Goal: Task Accomplishment & Management: Use online tool/utility

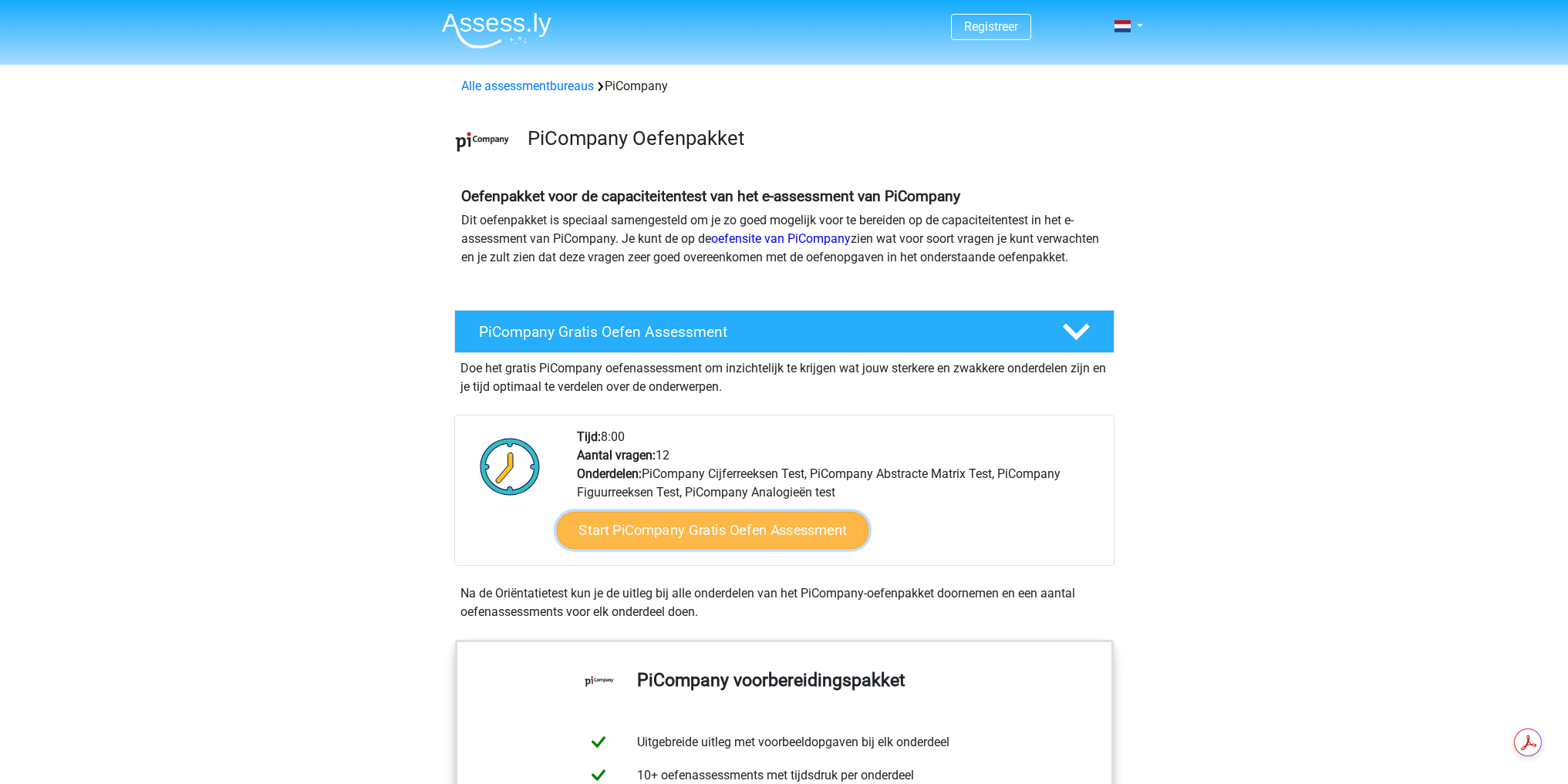
click at [780, 540] on link "Start PiCompany Gratis Oefen Assessment" at bounding box center [712, 531] width 313 height 37
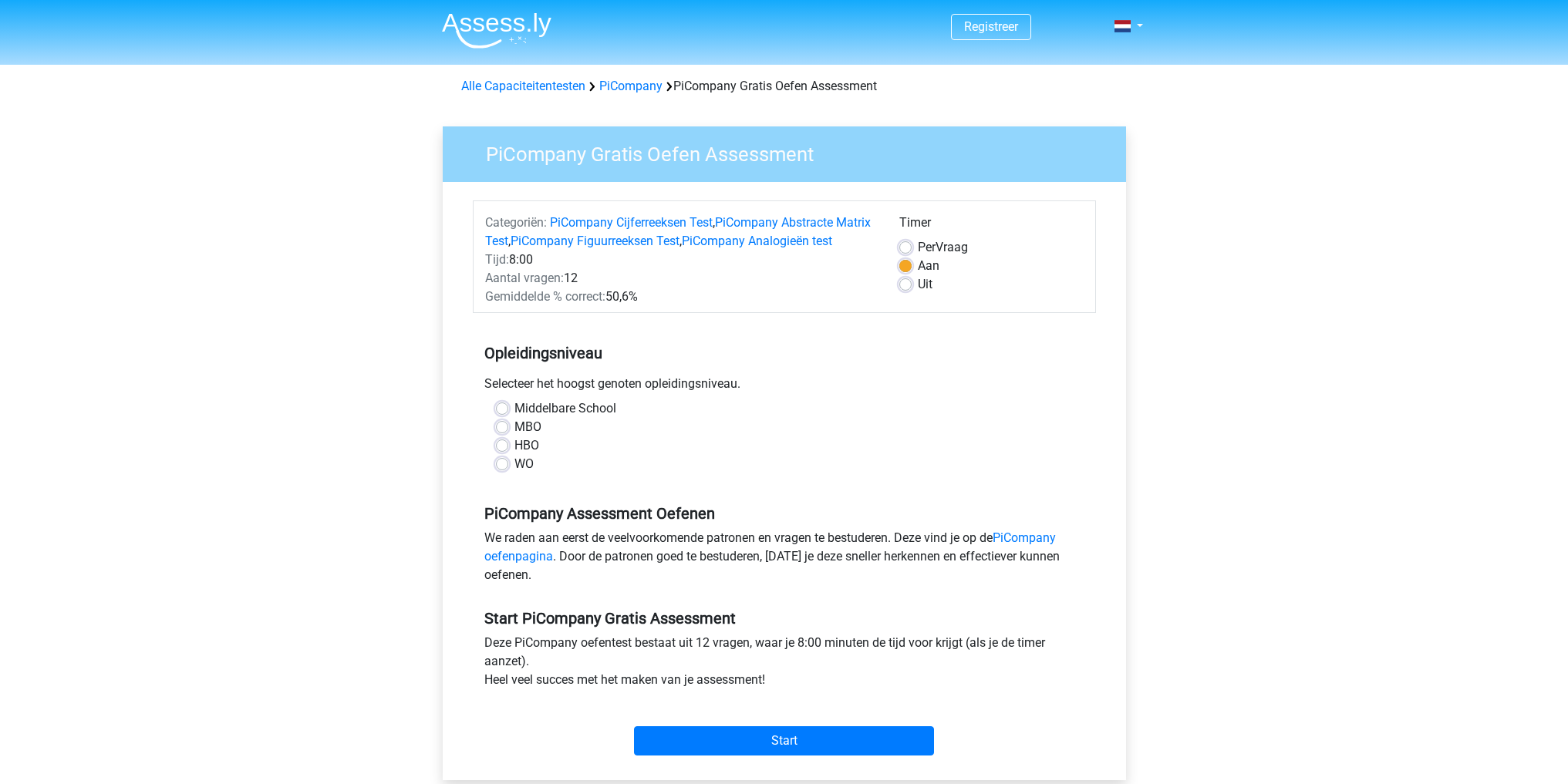
scroll to position [155, 0]
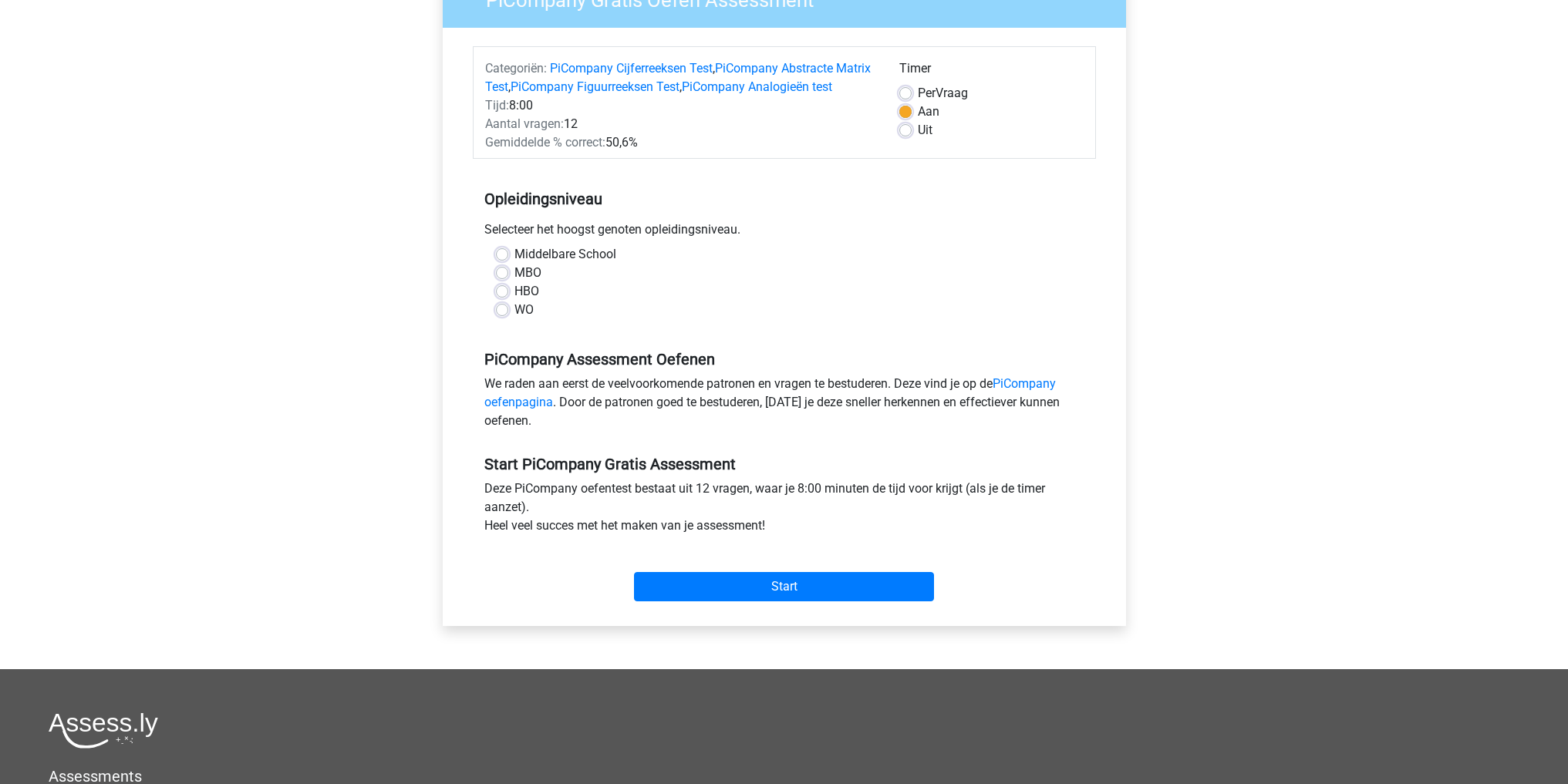
click at [514, 275] on label "MBO" at bounding box center [527, 273] width 27 height 18
click at [507, 275] on input "MBO" at bounding box center [501, 272] width 13 height 15
radio input "true"
click at [514, 285] on label "HBO" at bounding box center [527, 292] width 25 height 18
click at [503, 285] on input "HBO" at bounding box center [501, 290] width 13 height 15
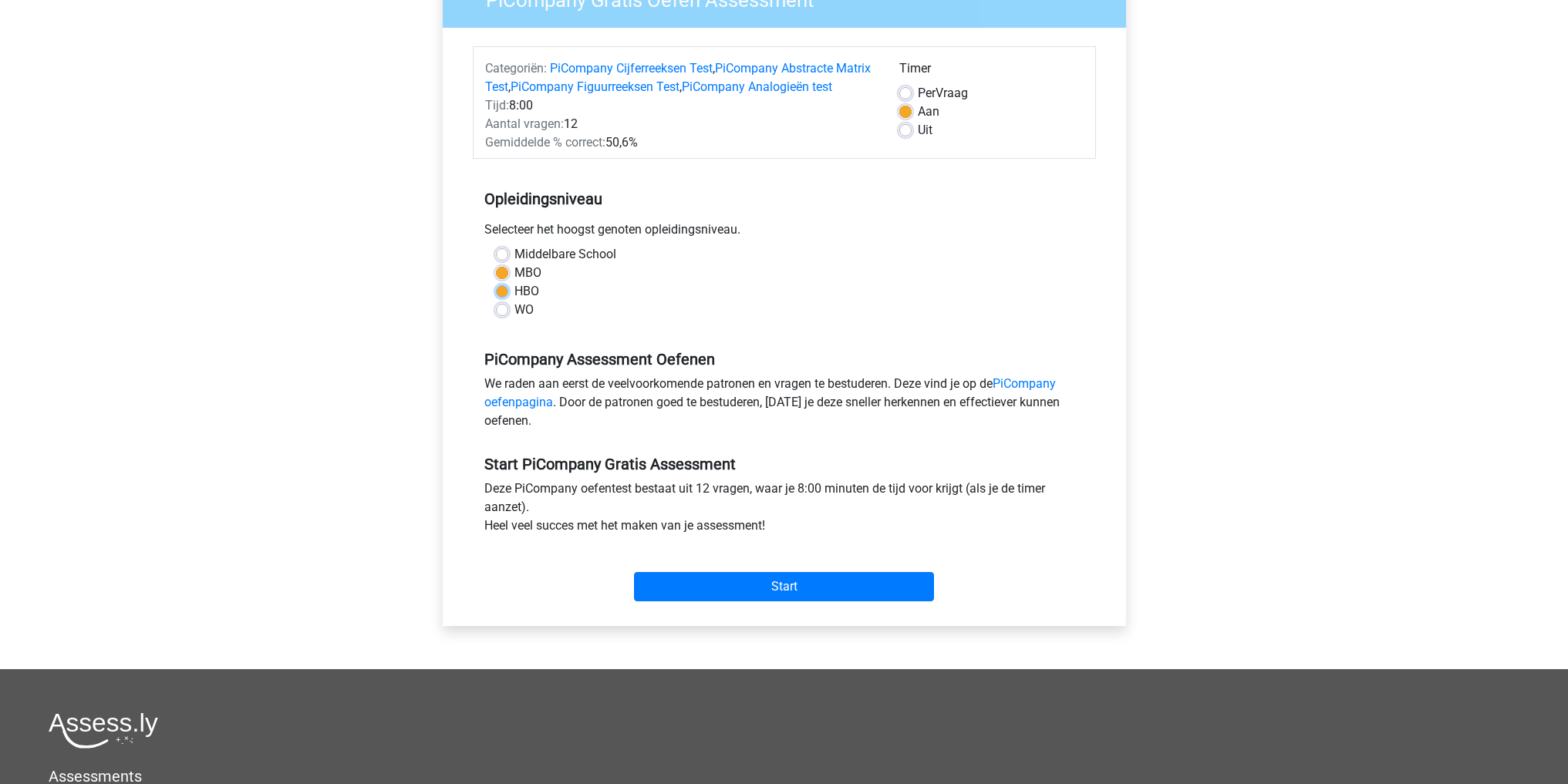
radio input "true"
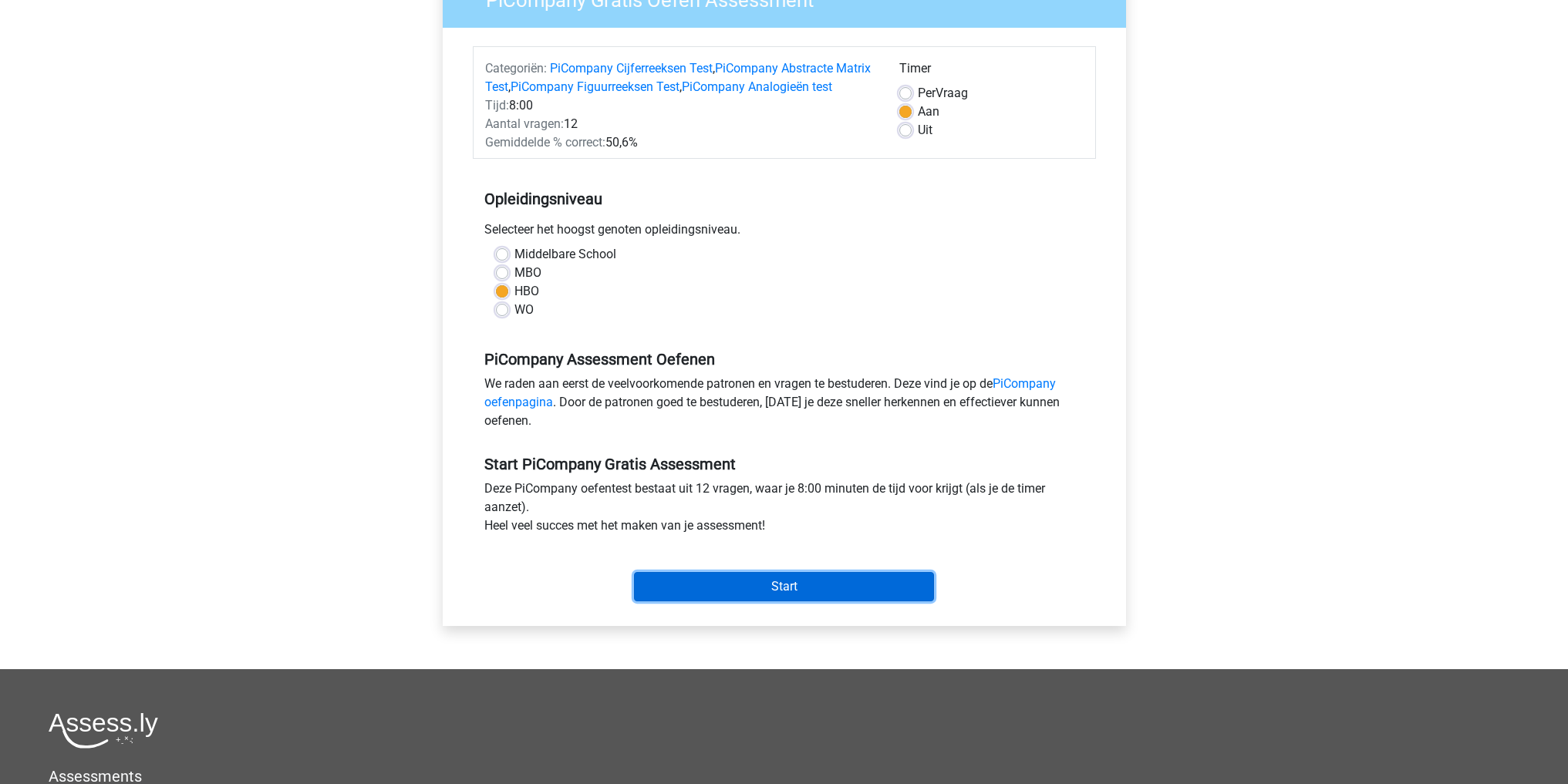
click at [732, 591] on input "Start" at bounding box center [784, 587] width 300 height 29
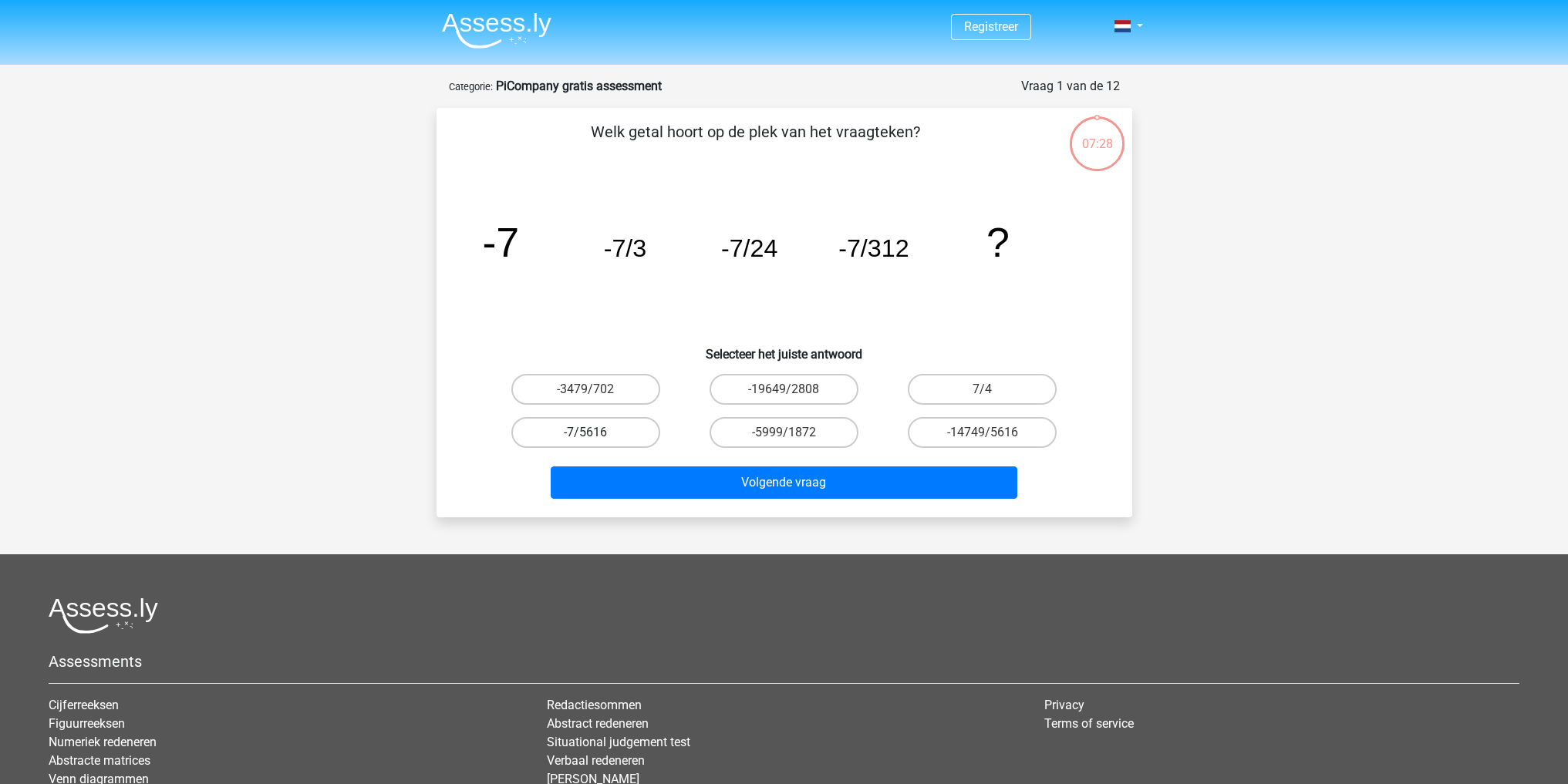
click at [626, 440] on label "-7/5616" at bounding box center [586, 432] width 149 height 31
click at [595, 440] on input "-7/5616" at bounding box center [590, 438] width 10 height 10
radio input "true"
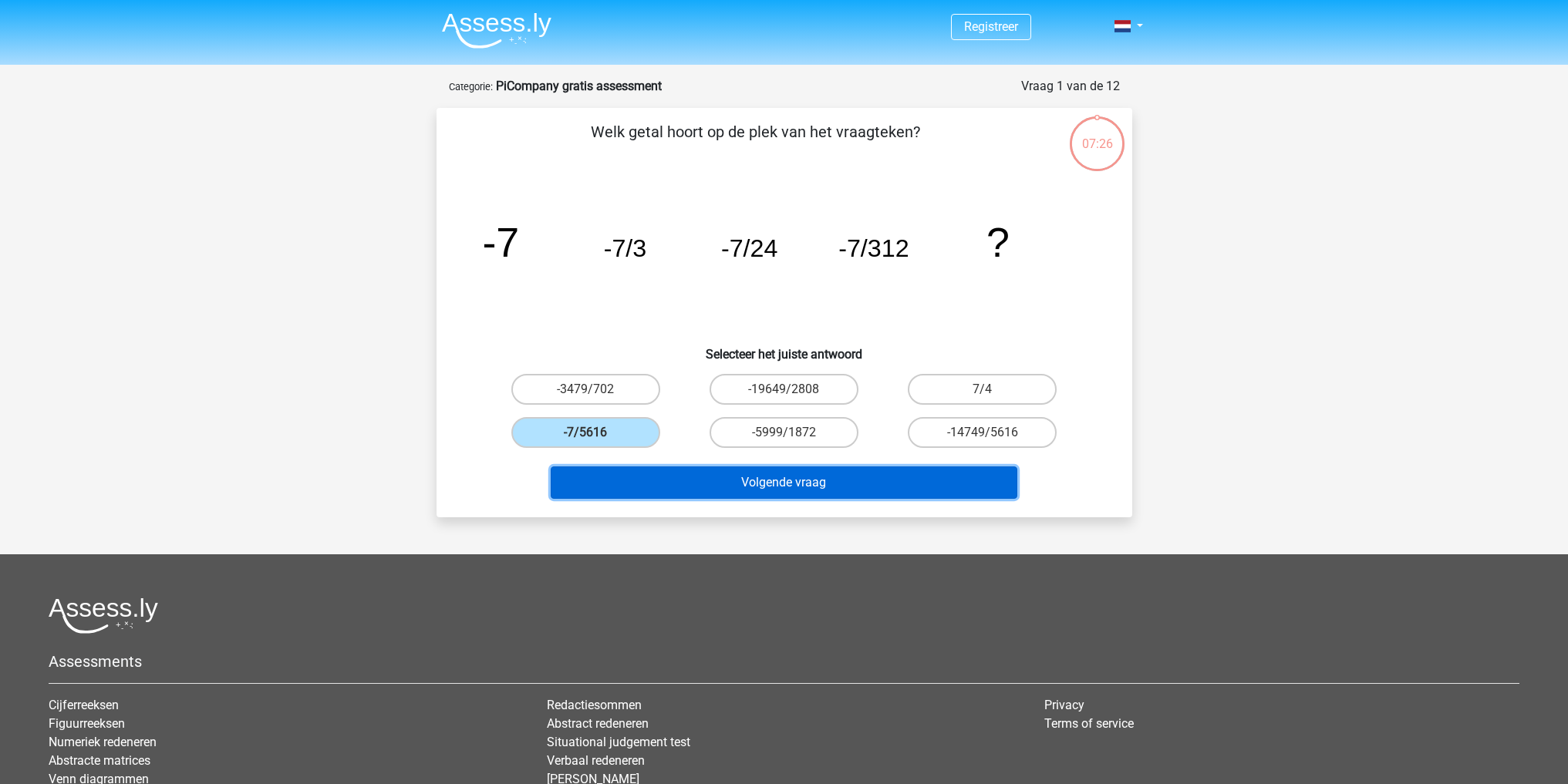
click at [605, 470] on button "Volgende vraag" at bounding box center [784, 482] width 466 height 33
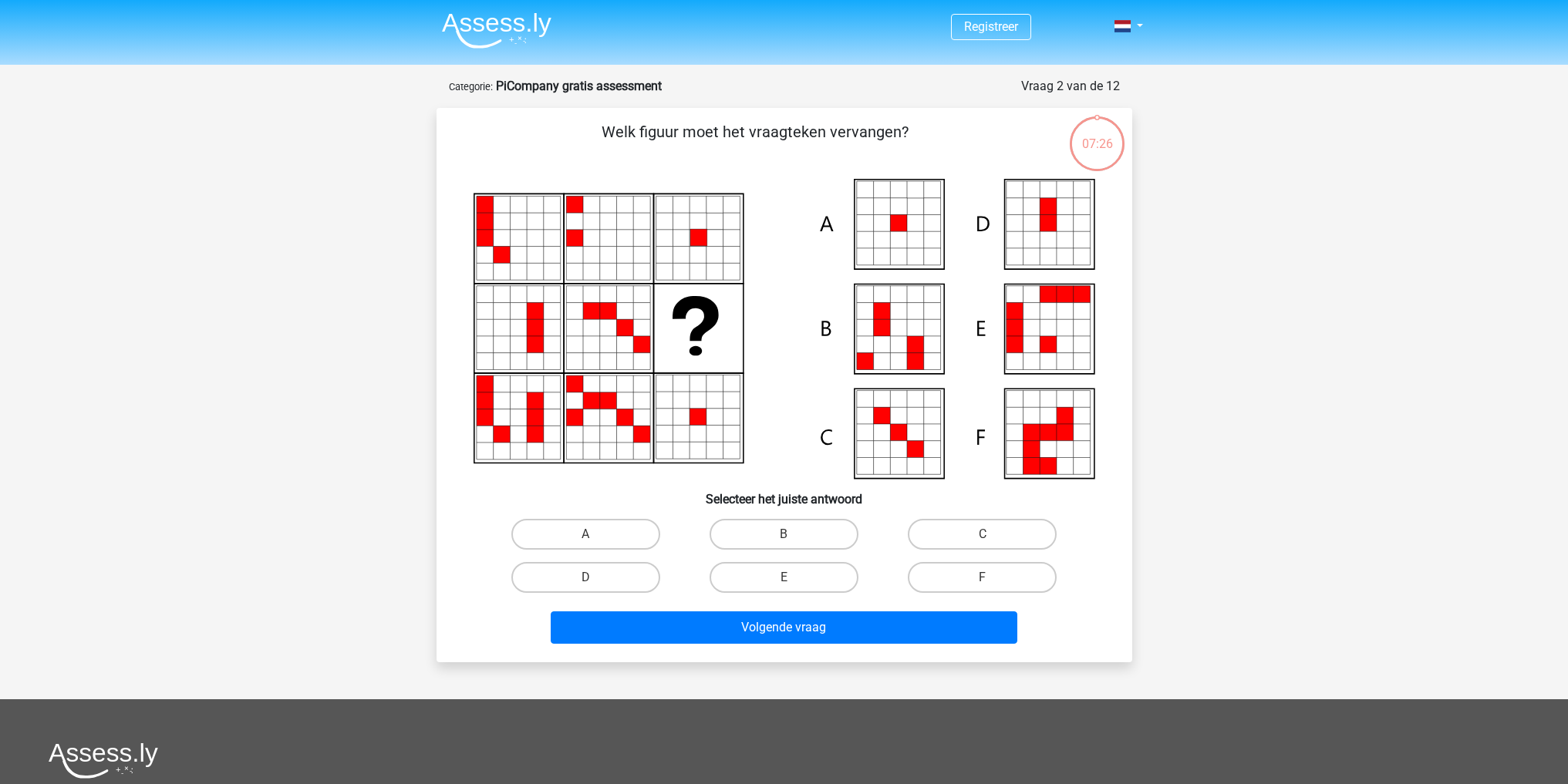
scroll to position [77, 0]
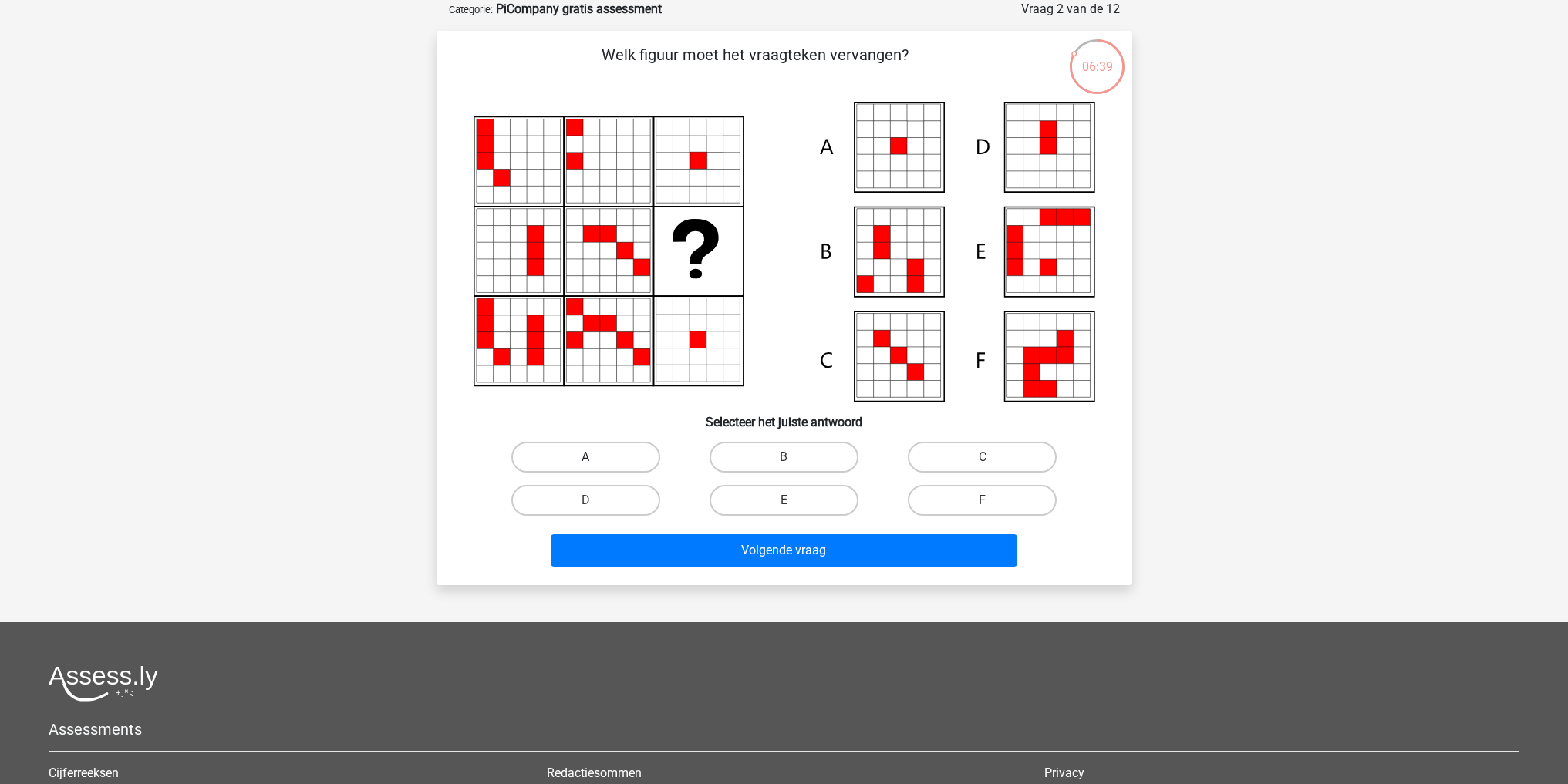
click at [614, 462] on label "A" at bounding box center [586, 457] width 149 height 31
click at [595, 462] on input "A" at bounding box center [590, 462] width 10 height 10
radio input "true"
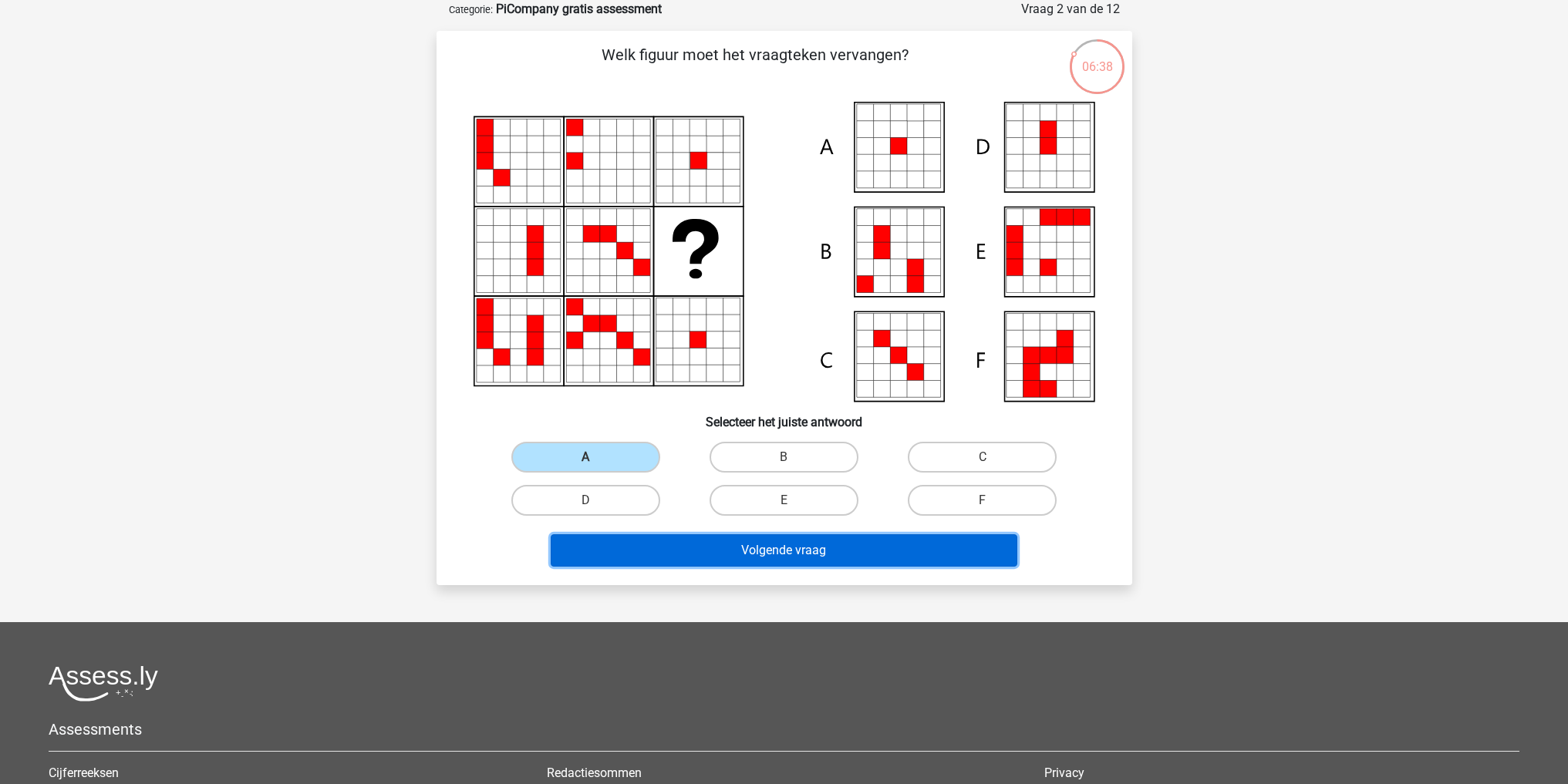
click at [720, 553] on button "Volgende vraag" at bounding box center [784, 550] width 466 height 33
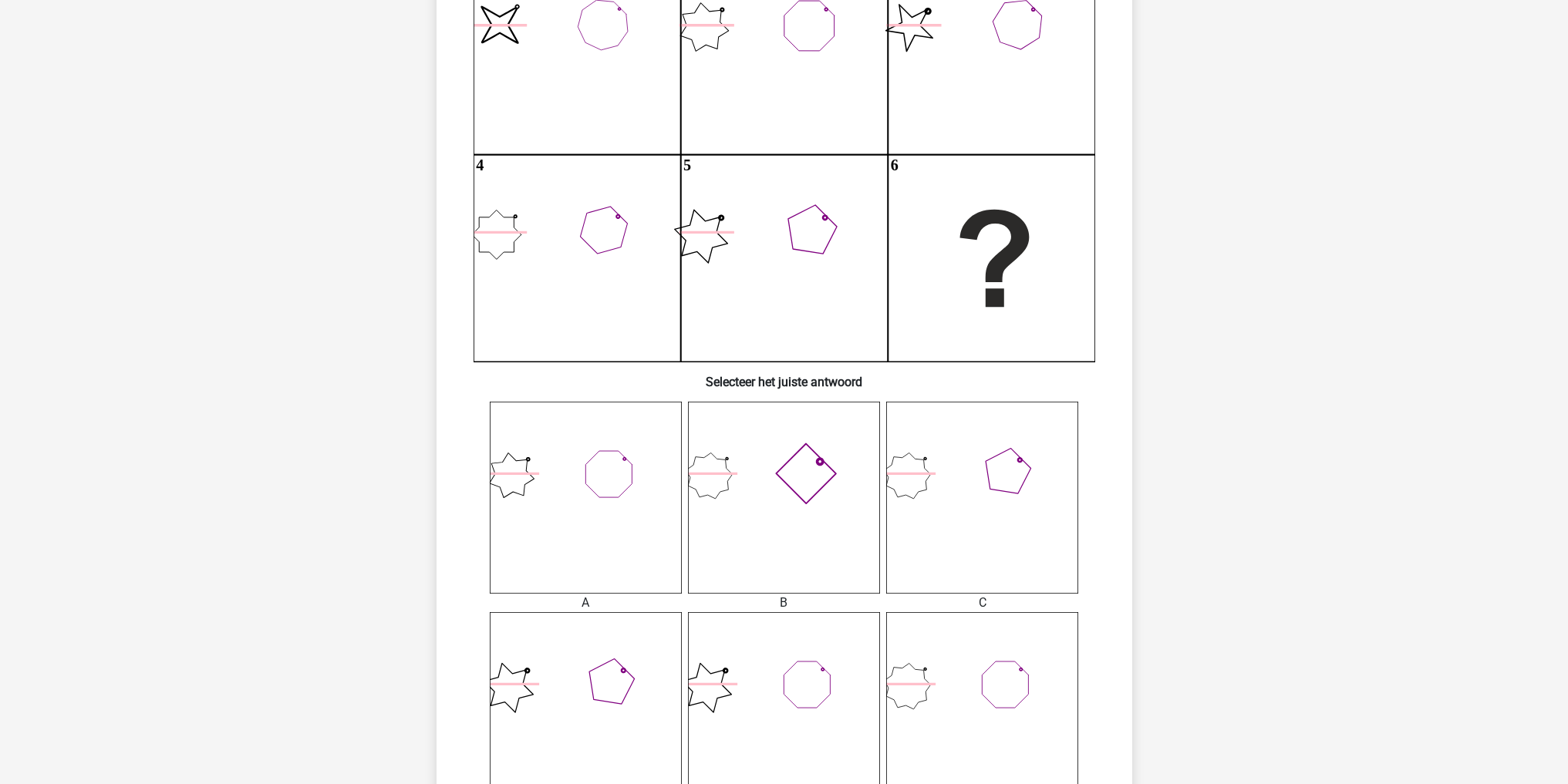
scroll to position [463, 0]
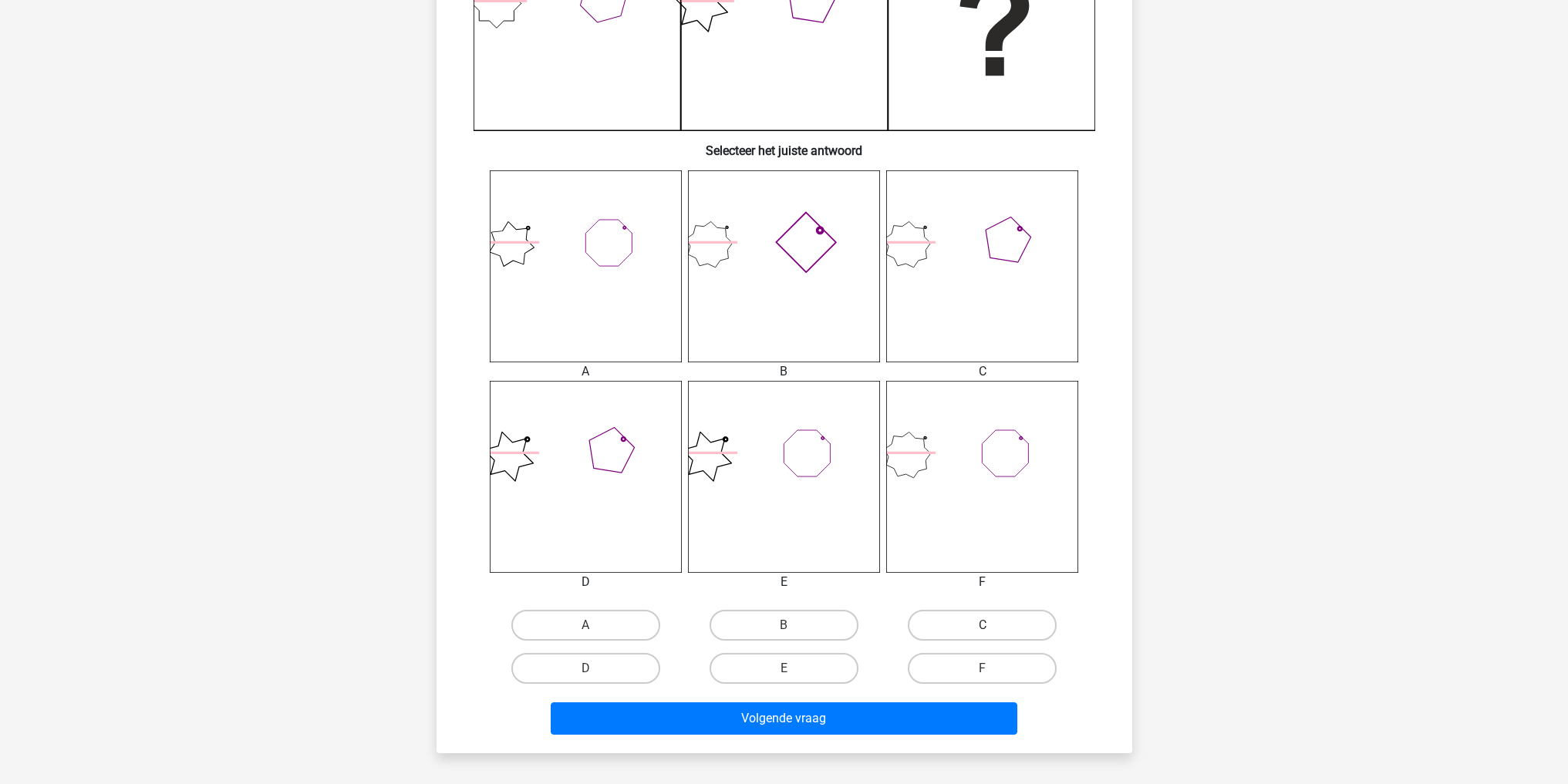
click at [996, 618] on label "C" at bounding box center [982, 625] width 149 height 31
click at [993, 625] on input "C" at bounding box center [988, 630] width 10 height 10
radio input "true"
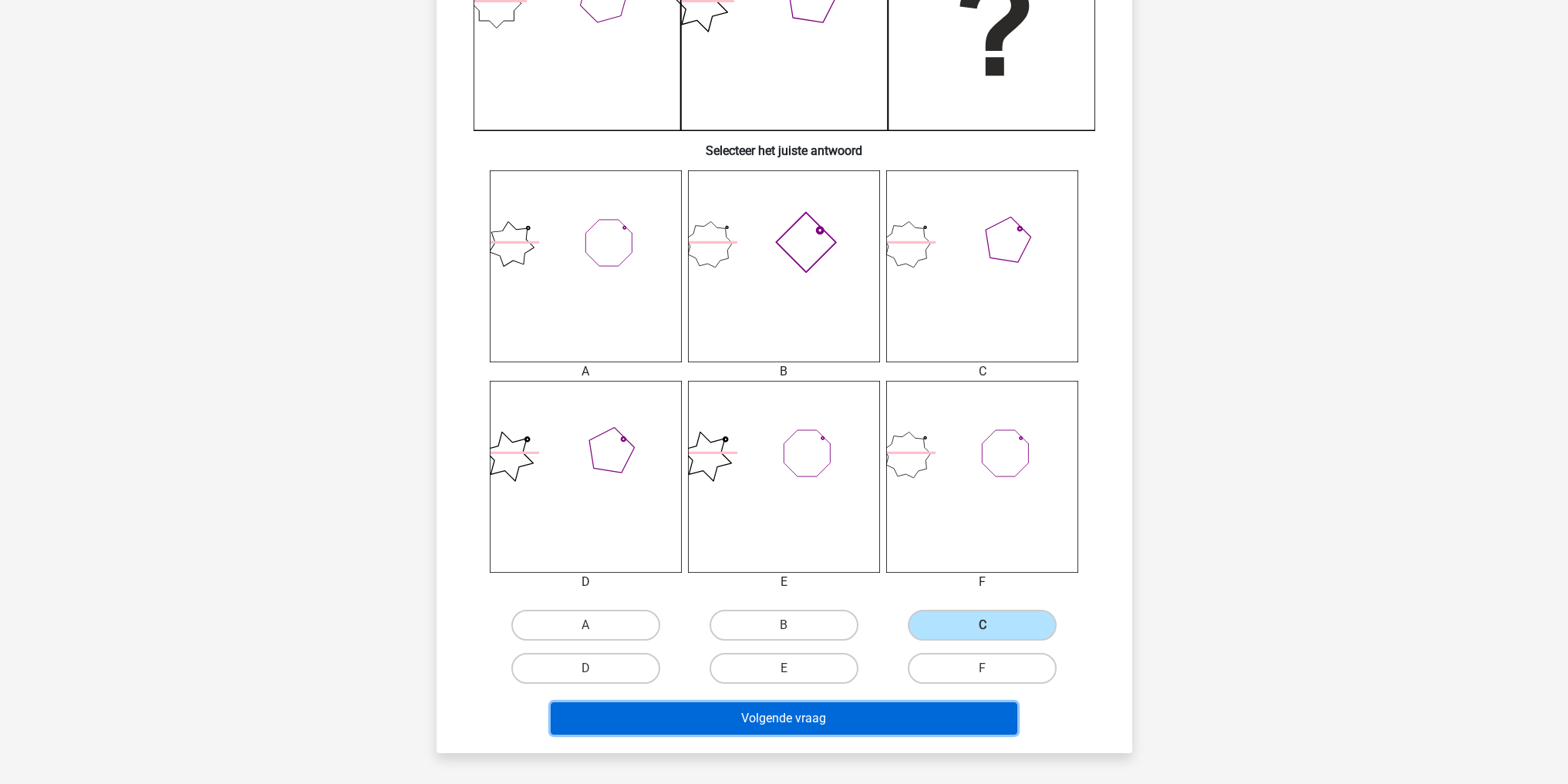
click at [910, 719] on button "Volgende vraag" at bounding box center [784, 719] width 466 height 33
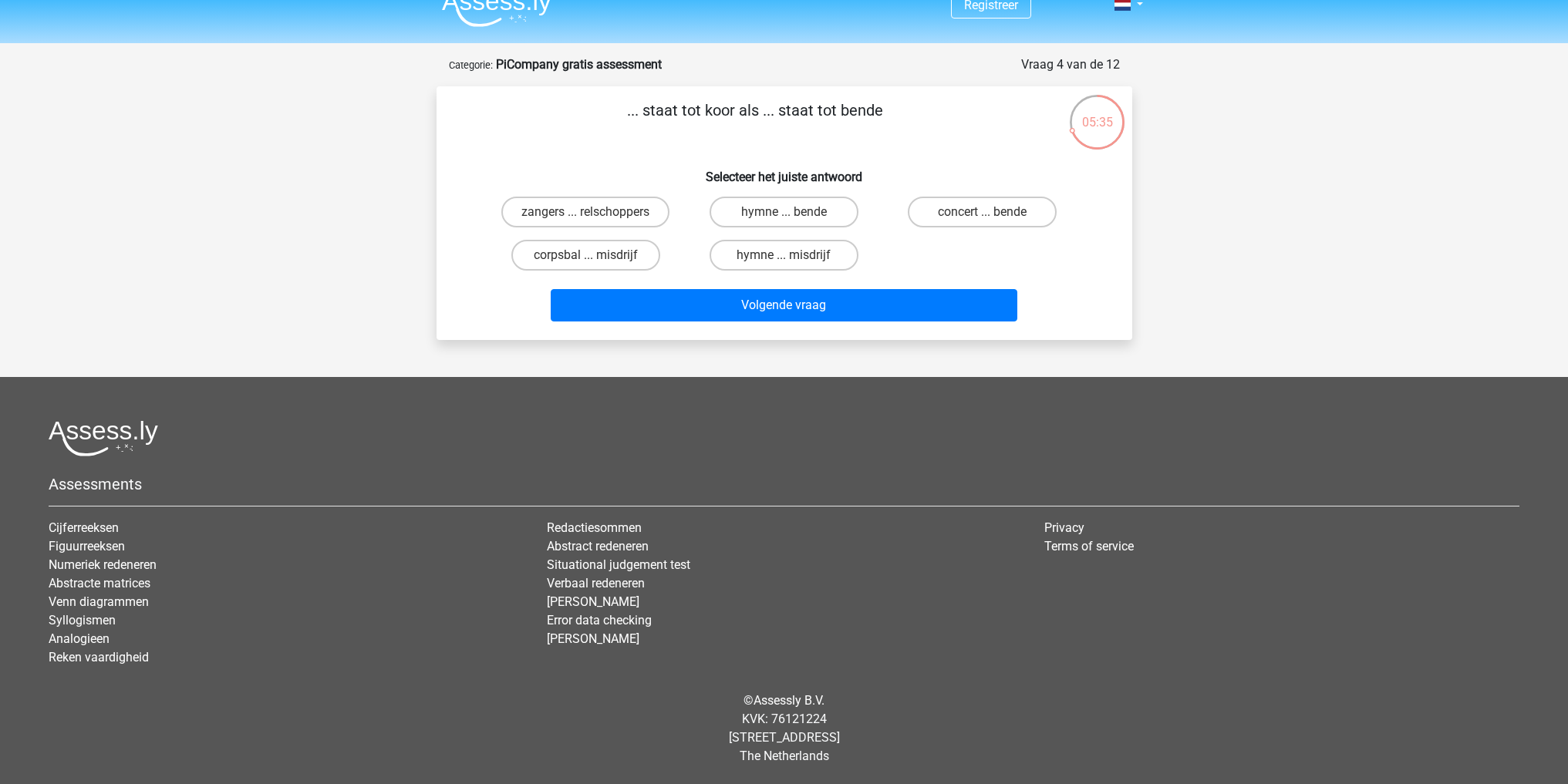
scroll to position [0, 0]
